Goal: Check status: Check status

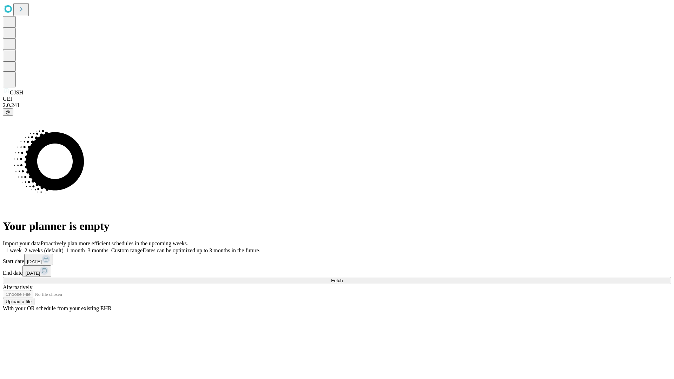
click at [343, 278] on span "Fetch" at bounding box center [337, 280] width 12 height 5
